Goal: Book appointment/travel/reservation

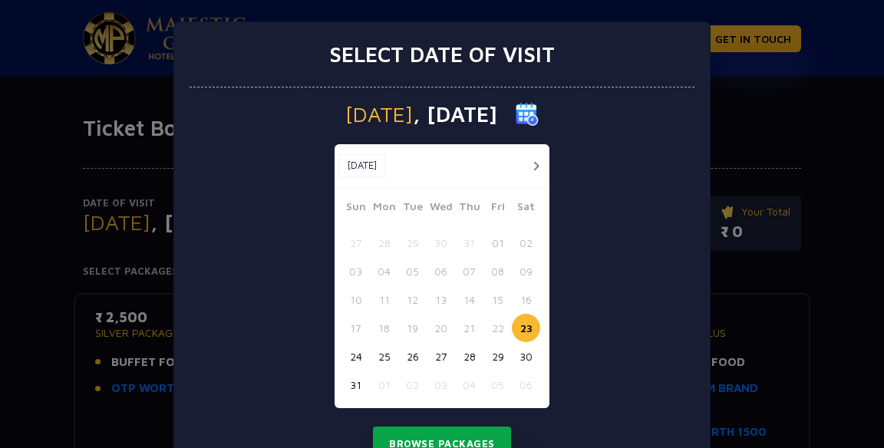
click at [477, 427] on button "Browse Packages" at bounding box center [442, 444] width 138 height 35
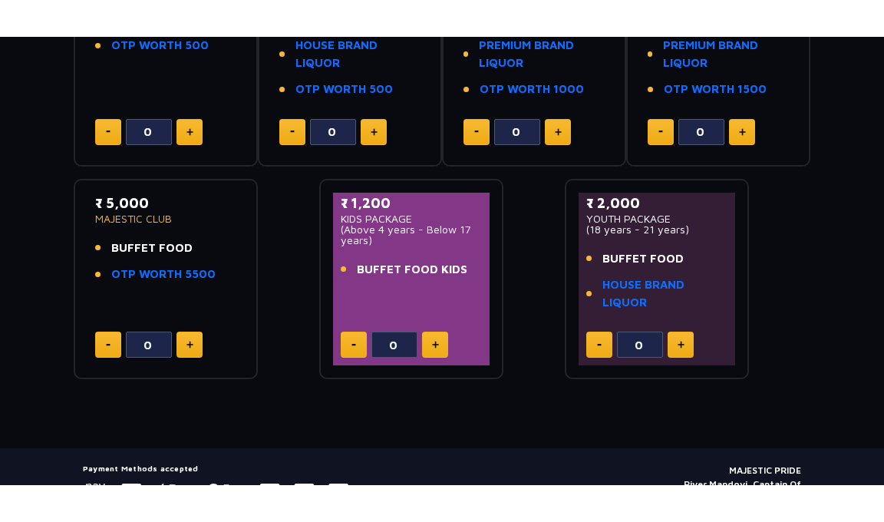
scroll to position [385, 0]
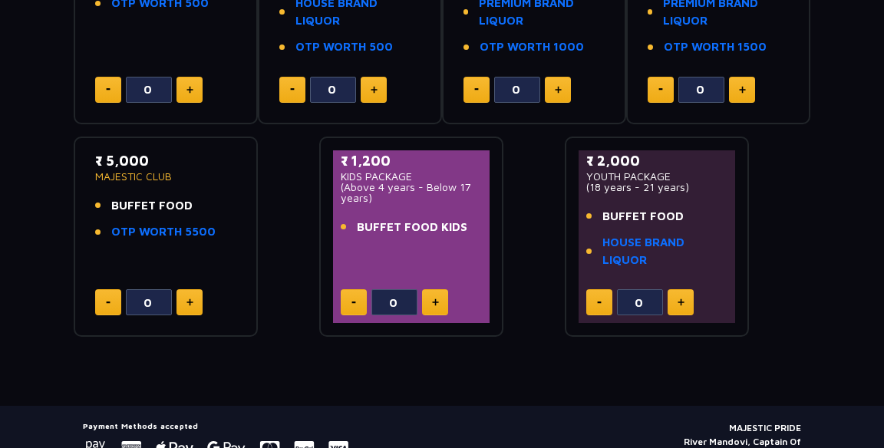
click at [648, 251] on link "HOUSE BRAND LIQUOR" at bounding box center [664, 251] width 125 height 35
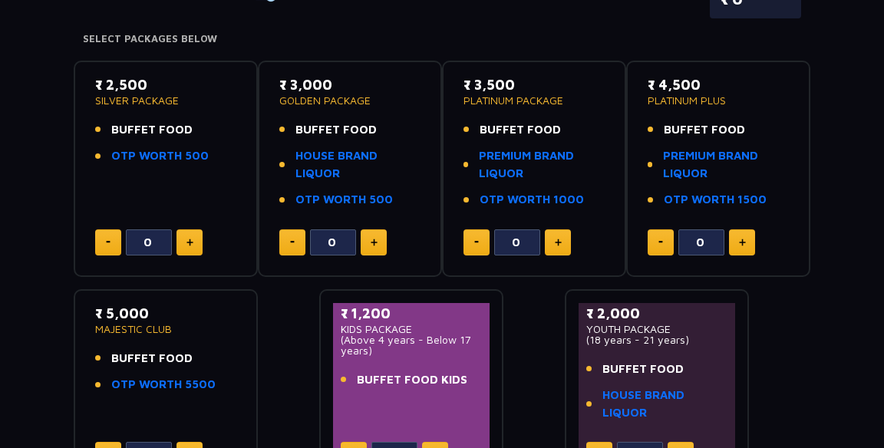
scroll to position [233, 0]
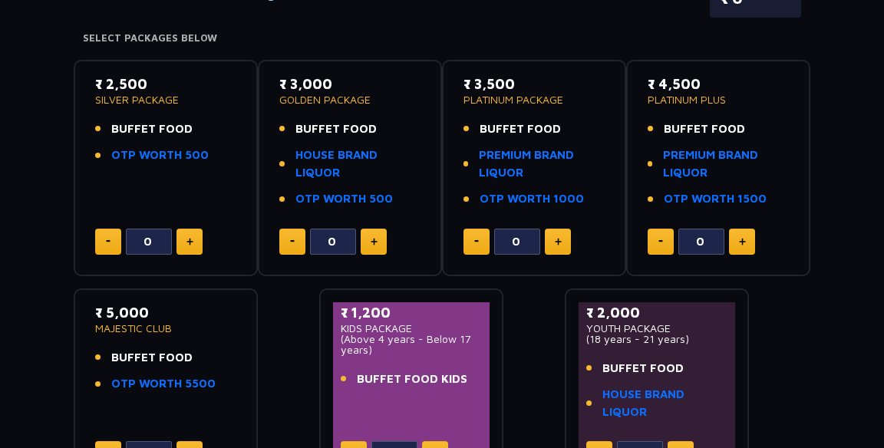
click at [190, 241] on img at bounding box center [189, 242] width 7 height 8
click at [190, 240] on img at bounding box center [189, 242] width 7 height 8
click at [190, 245] on img at bounding box center [189, 242] width 7 height 8
click at [109, 240] on img at bounding box center [108, 241] width 5 height 2
click at [117, 239] on button at bounding box center [108, 242] width 26 height 26
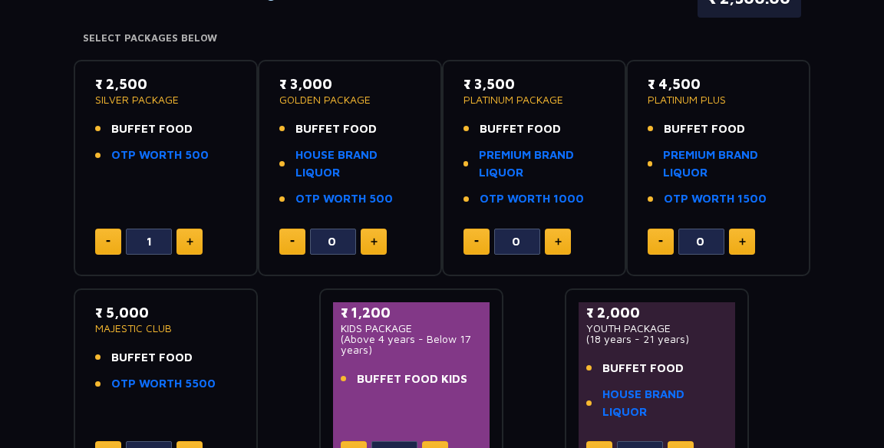
click at [120, 236] on button at bounding box center [108, 242] width 26 height 26
type input "0"
click at [373, 244] on img at bounding box center [374, 242] width 7 height 8
click at [374, 240] on img at bounding box center [374, 242] width 7 height 8
type input "2"
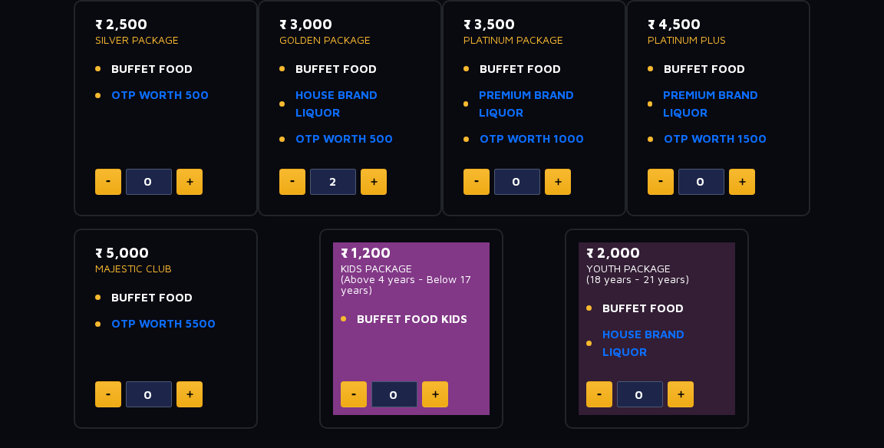
click at [680, 398] on img at bounding box center [680, 394] width 7 height 8
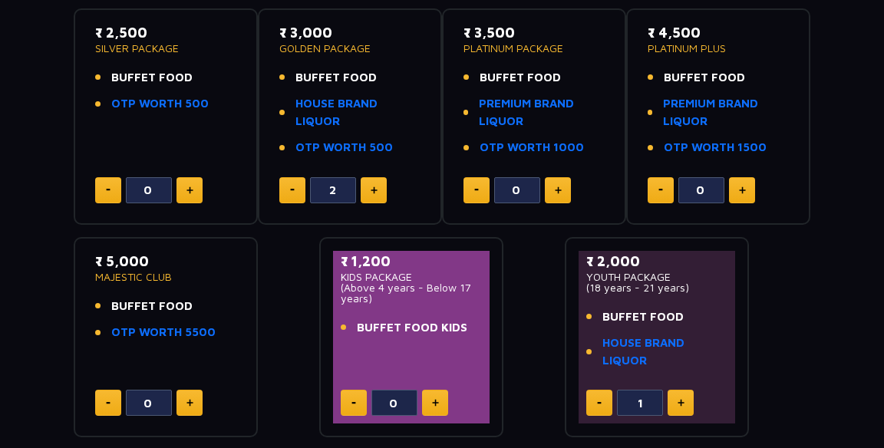
click at [680, 404] on img at bounding box center [680, 403] width 7 height 8
type input "2"
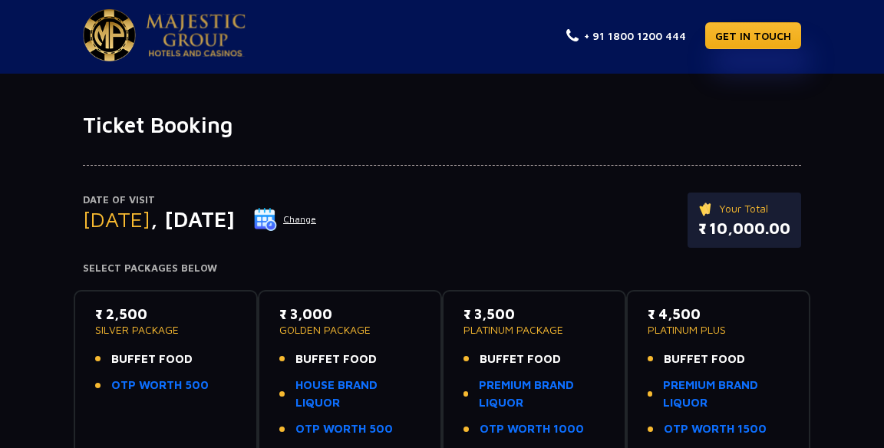
scroll to position [0, 0]
